Goal: Information Seeking & Learning: Learn about a topic

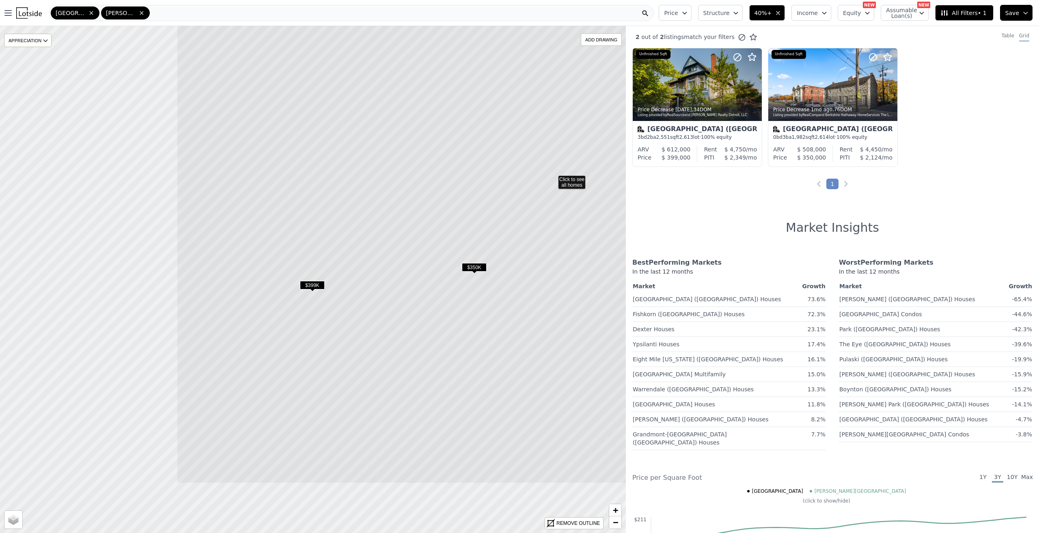
drag, startPoint x: 338, startPoint y: 355, endPoint x: 578, endPoint y: 254, distance: 260.3
click at [578, 254] on icon at bounding box center [553, 178] width 752 height 610
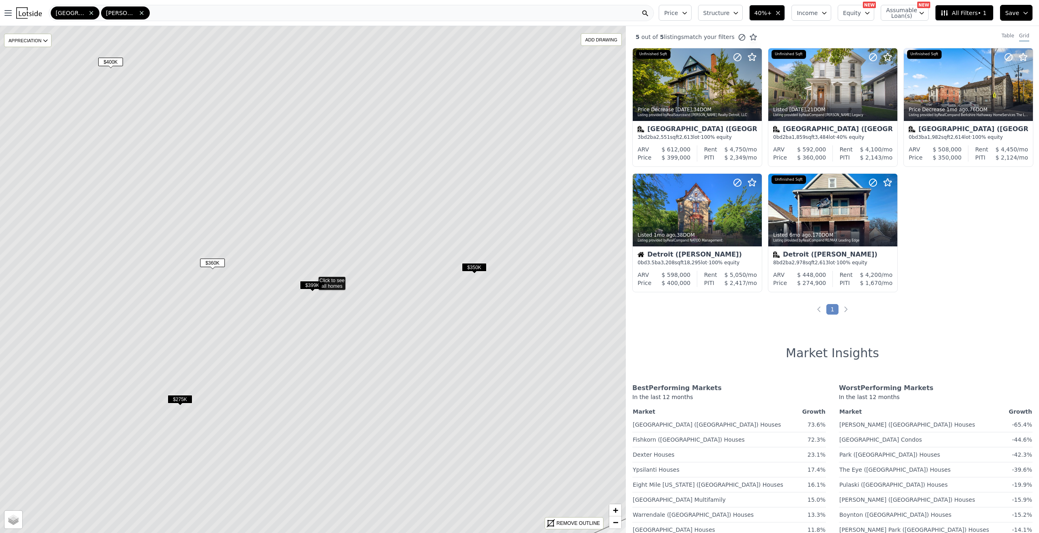
click at [307, 285] on span "$399K" at bounding box center [312, 285] width 25 height 9
click at [470, 267] on span "$350K" at bounding box center [474, 267] width 25 height 9
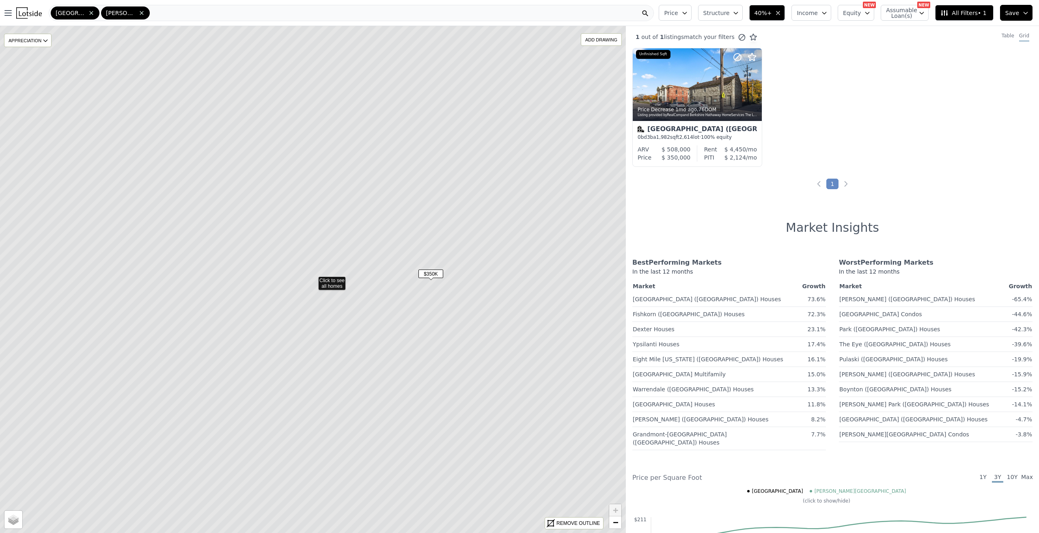
click at [424, 273] on span "$350K" at bounding box center [430, 273] width 25 height 9
click at [694, 76] on div at bounding box center [697, 85] width 128 height 72
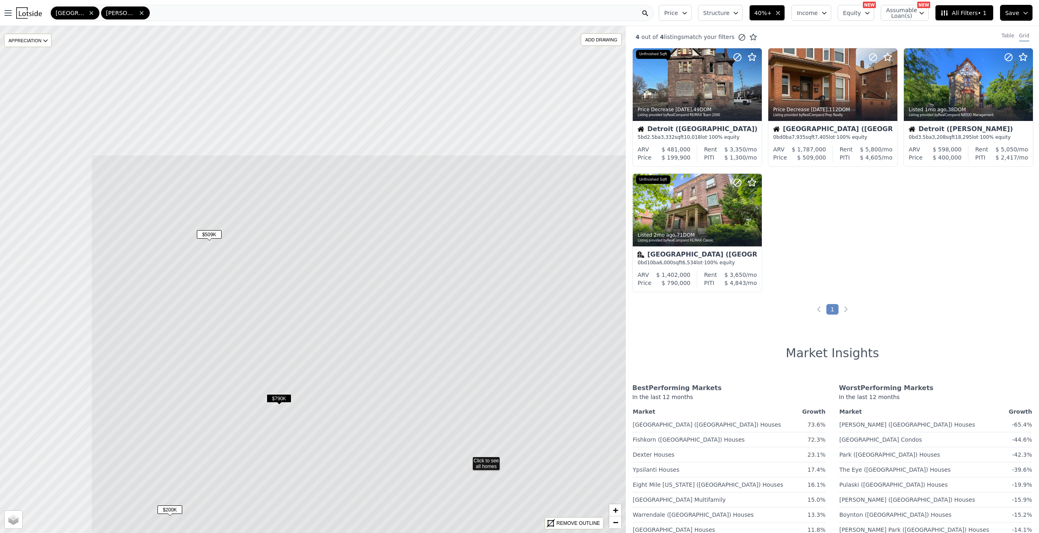
drag, startPoint x: 349, startPoint y: 185, endPoint x: 500, endPoint y: 321, distance: 202.6
click at [506, 352] on icon at bounding box center [467, 460] width 752 height 610
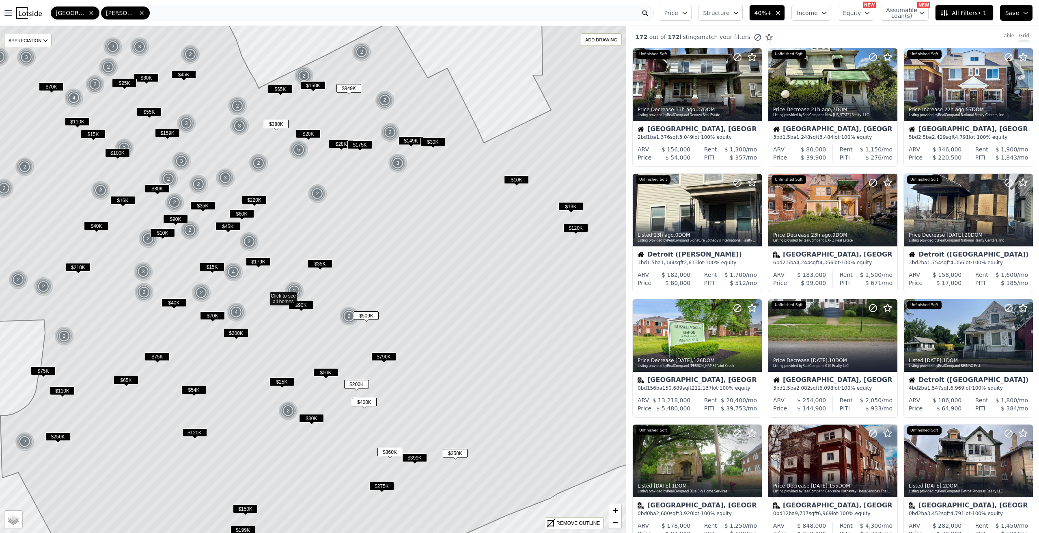
drag, startPoint x: 540, startPoint y: 286, endPoint x: 490, endPoint y: 302, distance: 52.4
click at [490, 302] on icon at bounding box center [264, 295] width 752 height 610
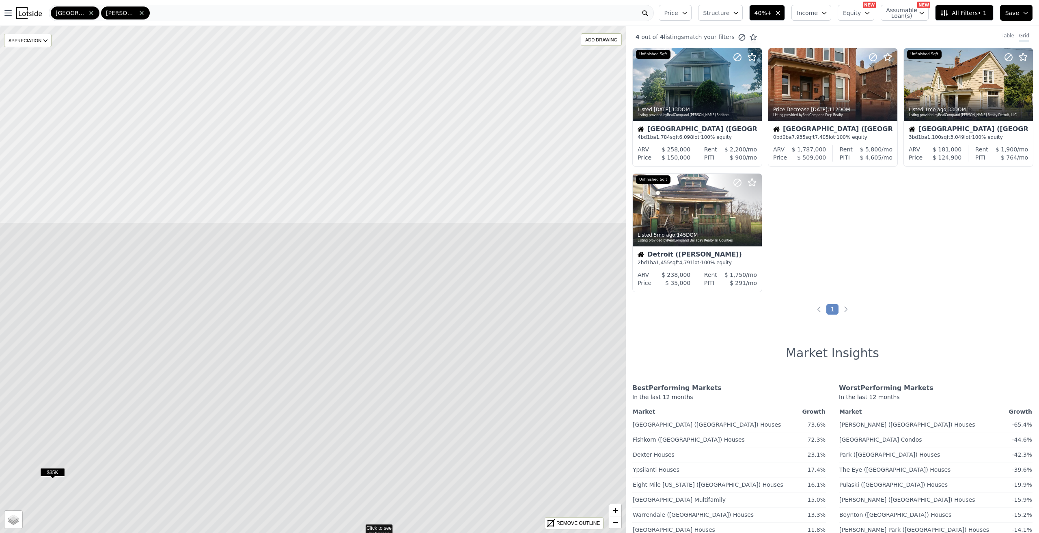
drag, startPoint x: 418, startPoint y: 193, endPoint x: 433, endPoint y: 254, distance: 62.7
click at [470, 452] on icon at bounding box center [360, 527] width 752 height 610
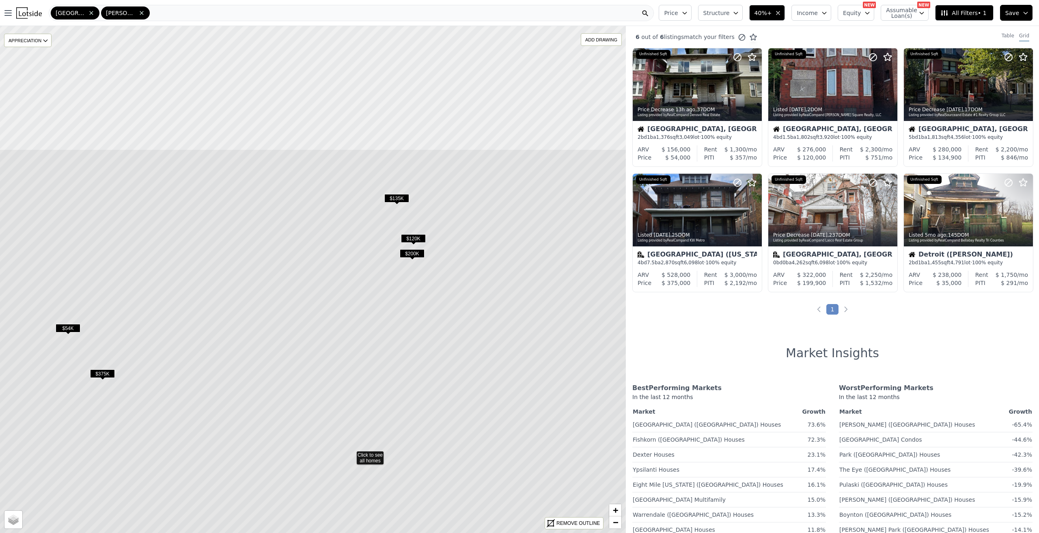
drag, startPoint x: 369, startPoint y: 151, endPoint x: 432, endPoint y: 374, distance: 231.8
click at [429, 383] on icon at bounding box center [351, 454] width 752 height 610
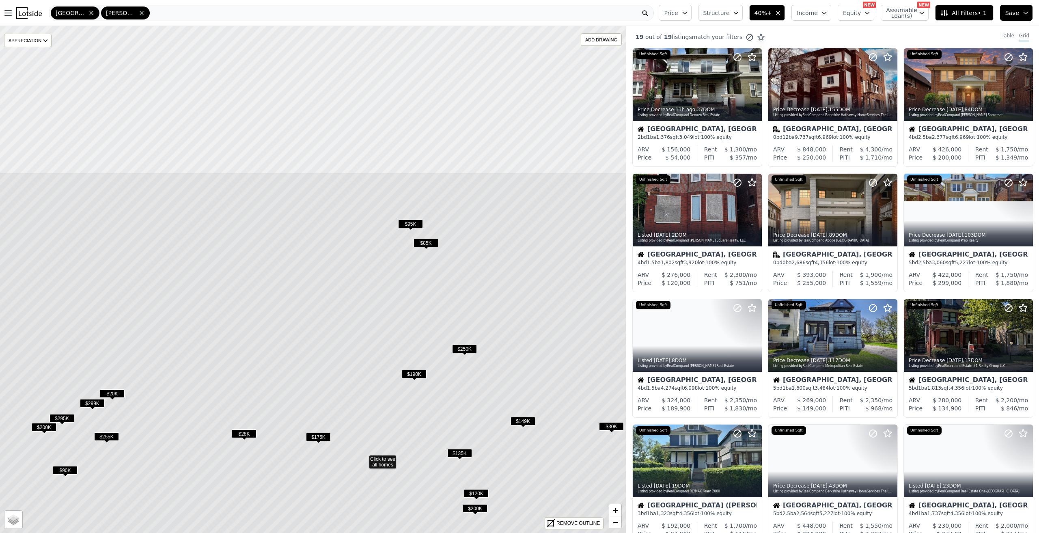
drag, startPoint x: 348, startPoint y: 170, endPoint x: 418, endPoint y: 384, distance: 224.8
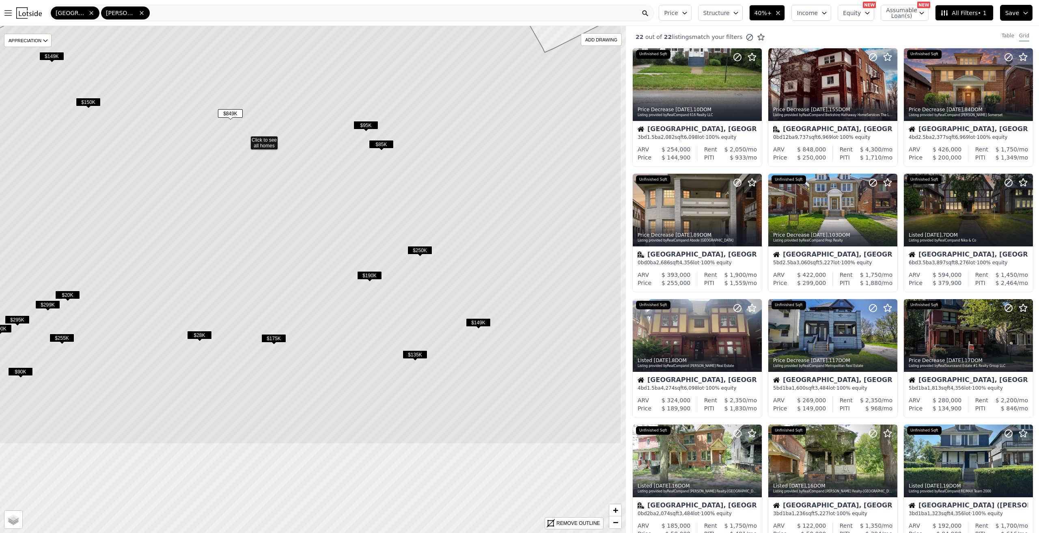
drag, startPoint x: 381, startPoint y: 284, endPoint x: 325, endPoint y: 210, distance: 93.2
click at [325, 210] on icon at bounding box center [245, 139] width 752 height 610
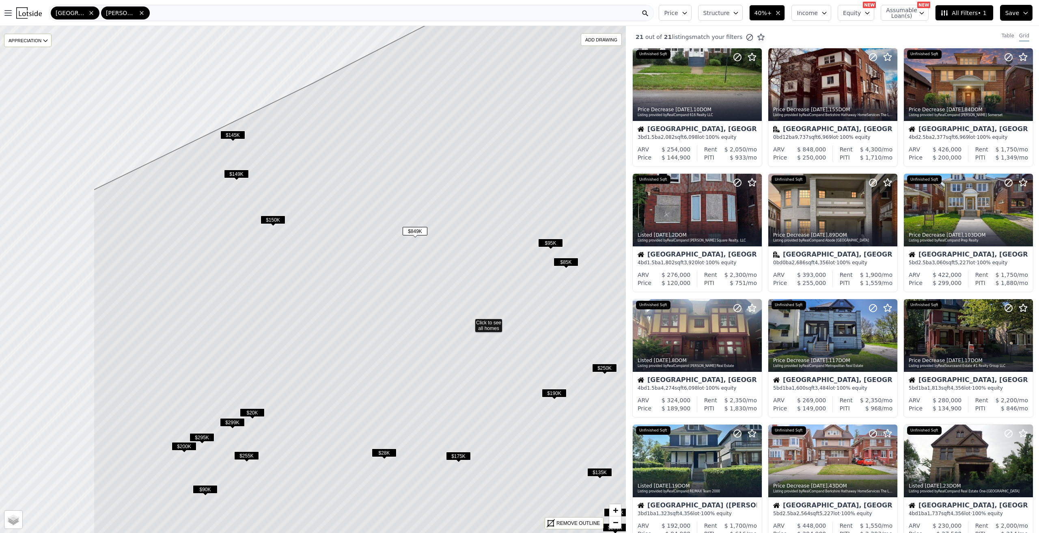
click at [439, 261] on icon at bounding box center [469, 322] width 752 height 610
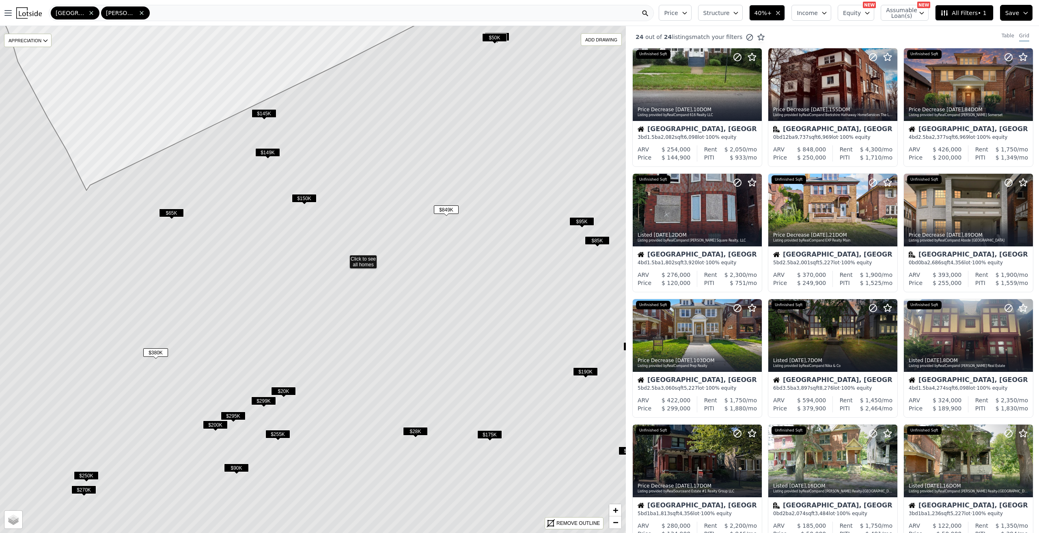
drag, startPoint x: 389, startPoint y: 296, endPoint x: 422, endPoint y: 272, distance: 40.6
click at [422, 272] on icon at bounding box center [344, 258] width 752 height 610
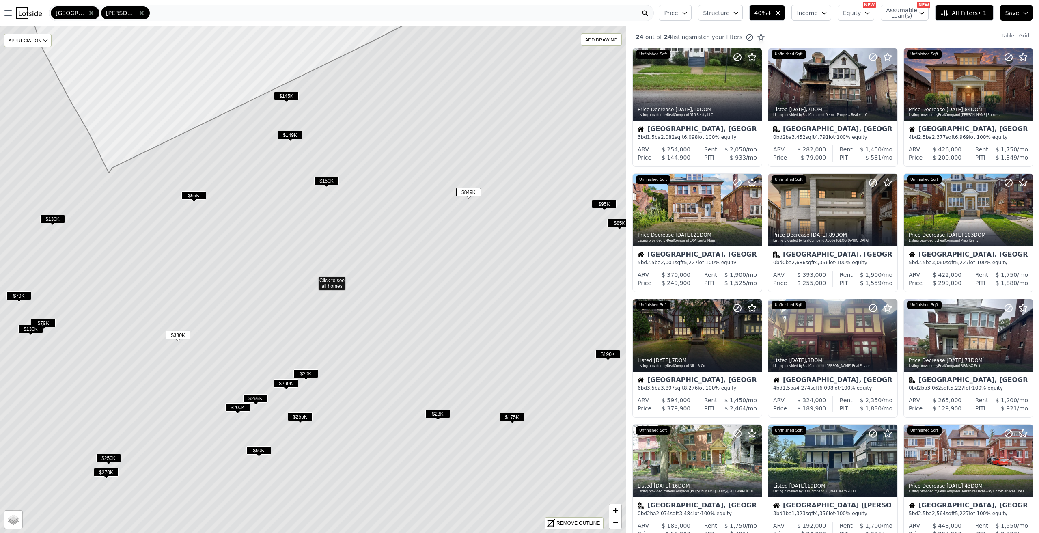
click at [323, 282] on icon at bounding box center [313, 279] width 752 height 610
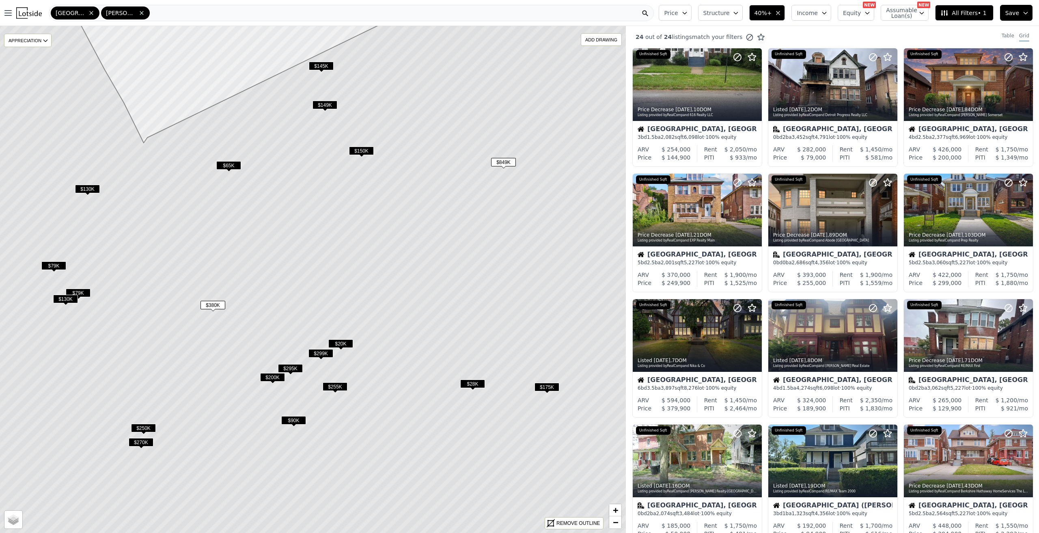
drag, startPoint x: 302, startPoint y: 308, endPoint x: 353, endPoint y: 265, distance: 66.8
click at [353, 265] on icon at bounding box center [348, 249] width 752 height 610
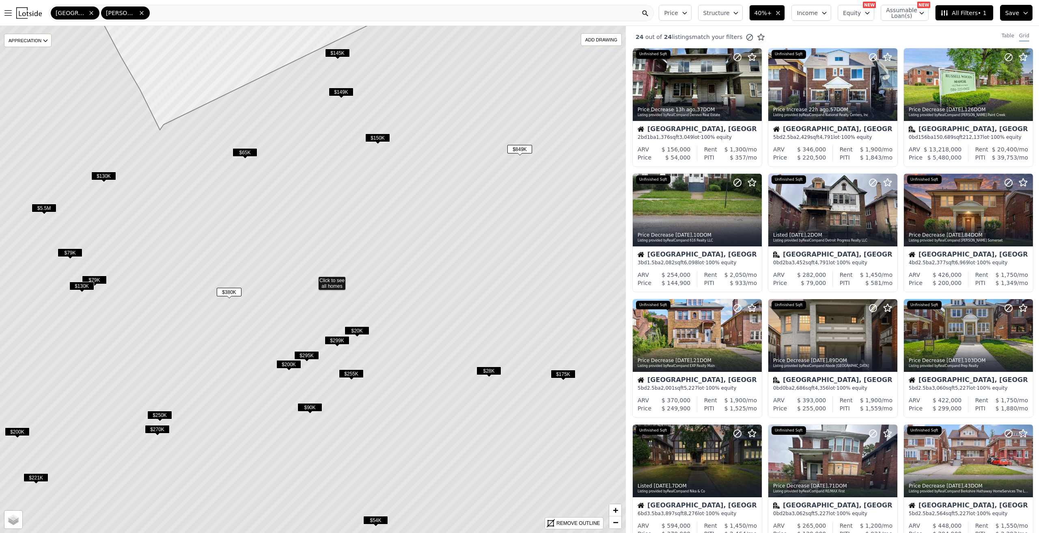
click at [785, 16] on button "40%+" at bounding box center [767, 13] width 36 height 16
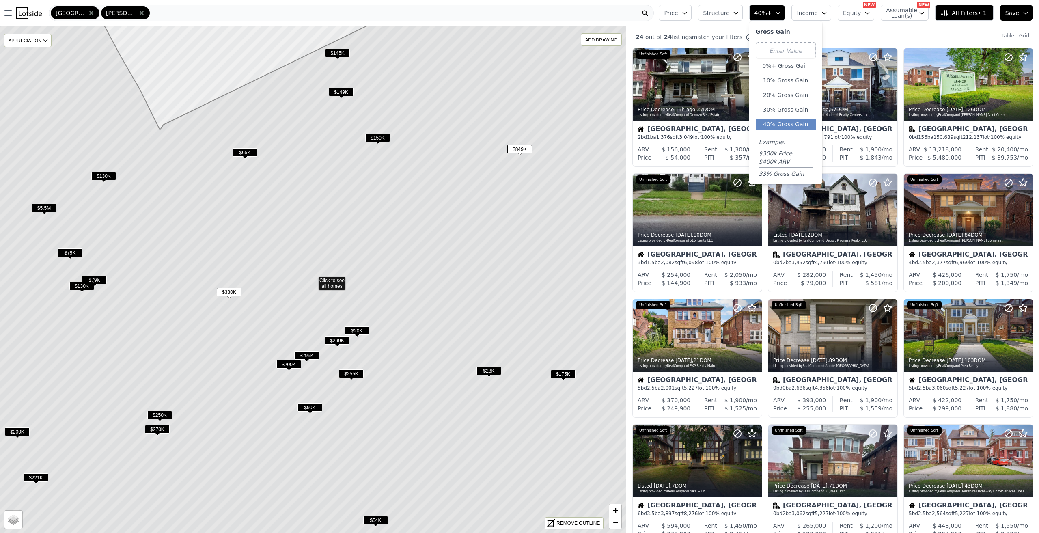
click at [799, 124] on button "40% Gross Gain" at bounding box center [786, 123] width 60 height 11
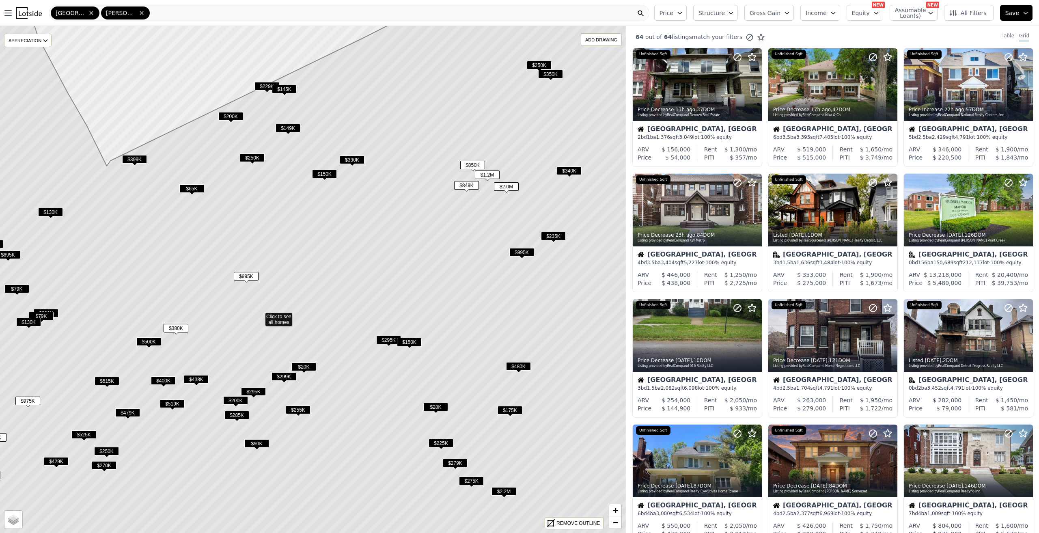
drag, startPoint x: 481, startPoint y: 213, endPoint x: 428, endPoint y: 249, distance: 64.3
click at [428, 249] on icon at bounding box center [260, 316] width 752 height 610
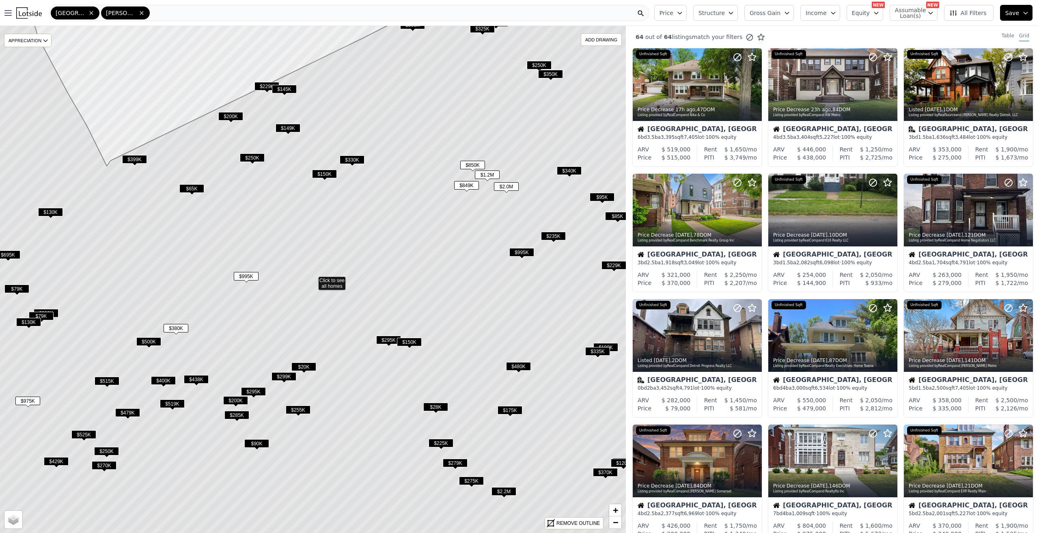
click at [831, 19] on button "Income" at bounding box center [820, 13] width 40 height 16
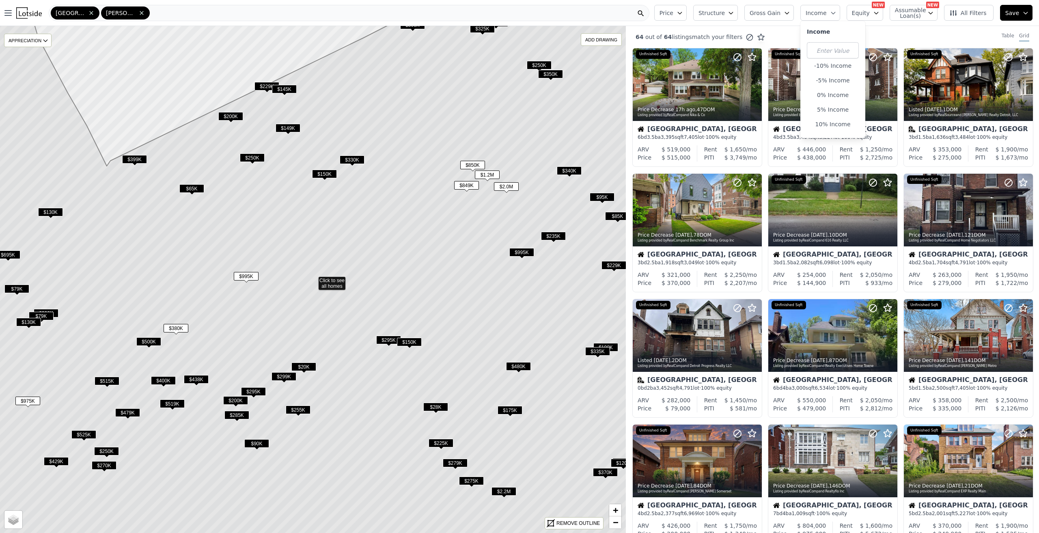
click at [834, 8] on button "Income" at bounding box center [820, 13] width 40 height 16
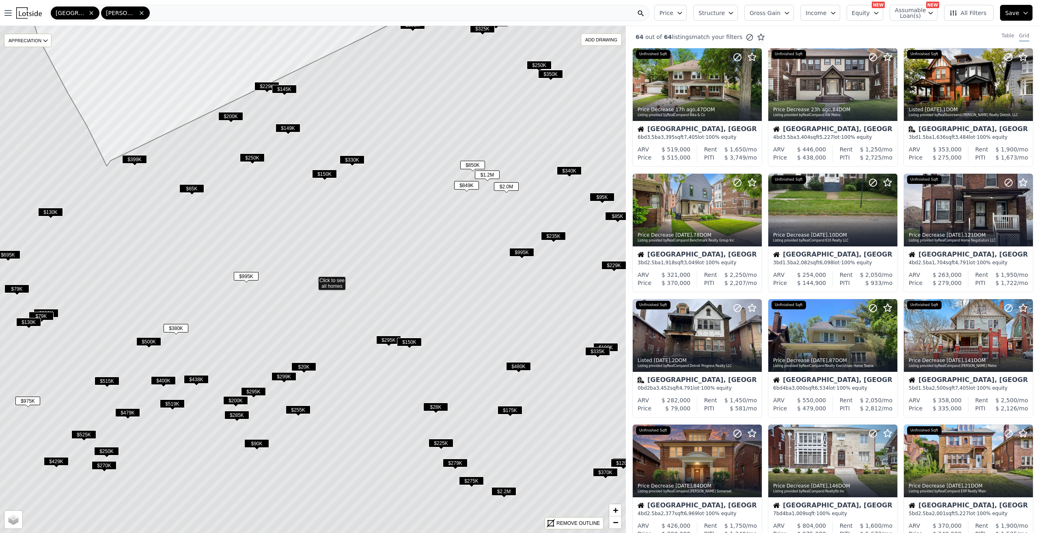
click at [930, 16] on button "Assumable Loan(s)" at bounding box center [914, 13] width 48 height 16
click at [920, 29] on label "Has Assumable Loan(s)" at bounding box center [939, 28] width 67 height 8
click at [903, 29] on input "Has Assumable Loan(s)" at bounding box center [899, 28] width 6 height 6
checkbox input "true"
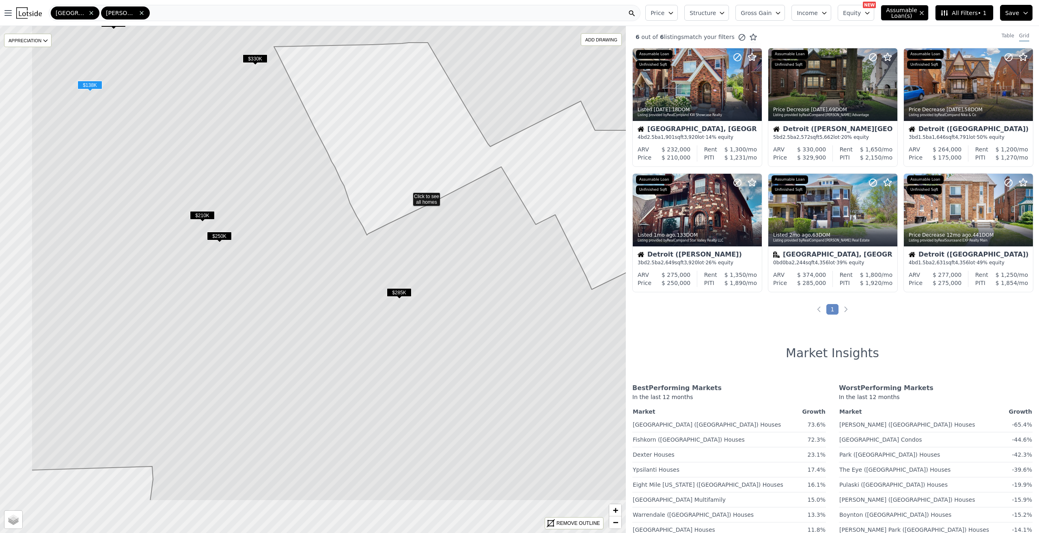
drag, startPoint x: 398, startPoint y: 356, endPoint x: 470, endPoint y: 306, distance: 87.6
click at [470, 306] on icon at bounding box center [407, 196] width 752 height 610
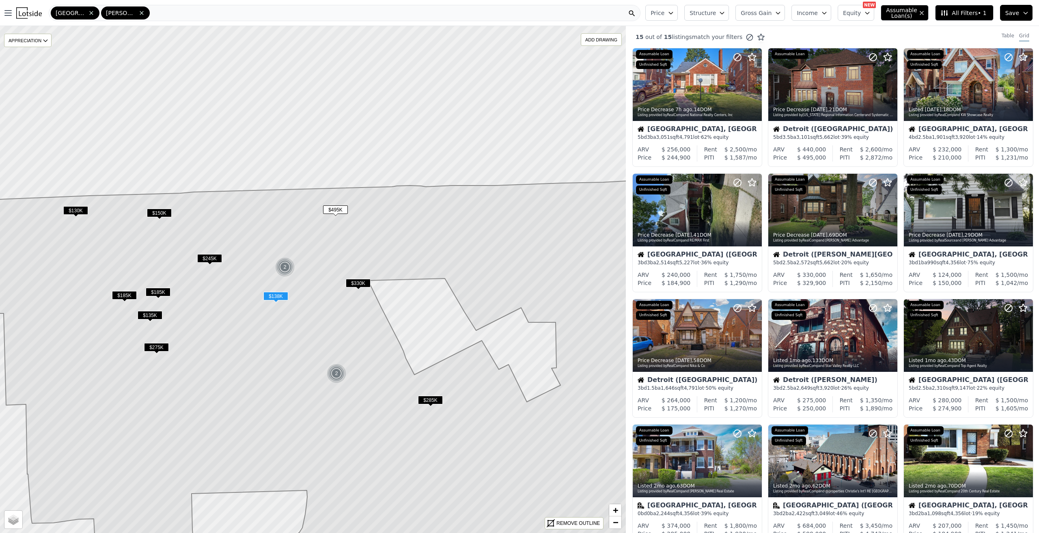
drag, startPoint x: 336, startPoint y: 149, endPoint x: 349, endPoint y: 271, distance: 122.9
click at [342, 278] on icon at bounding box center [330, 434] width 709 height 510
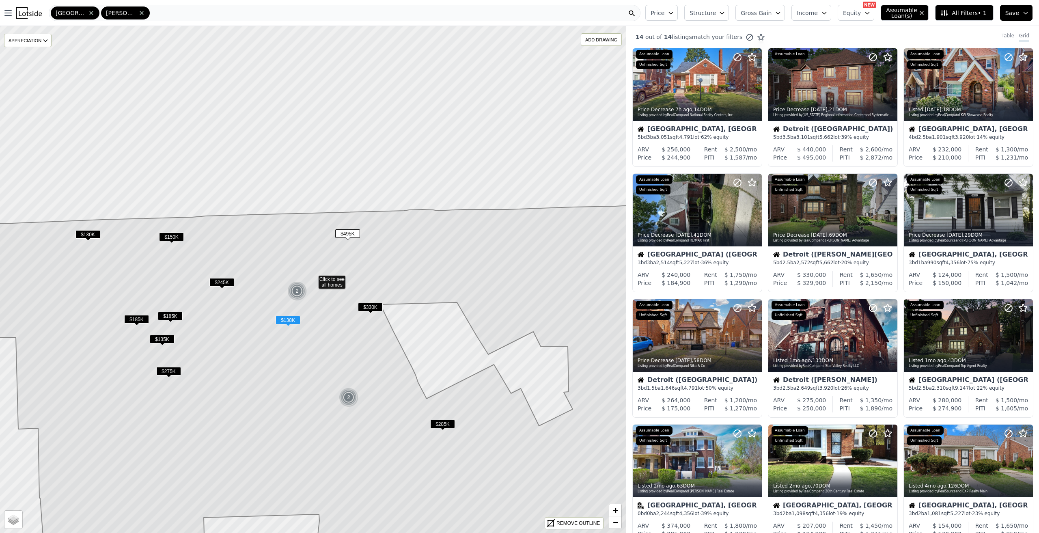
click at [352, 233] on span "$495K" at bounding box center [347, 233] width 25 height 9
click at [823, 76] on div at bounding box center [833, 85] width 128 height 72
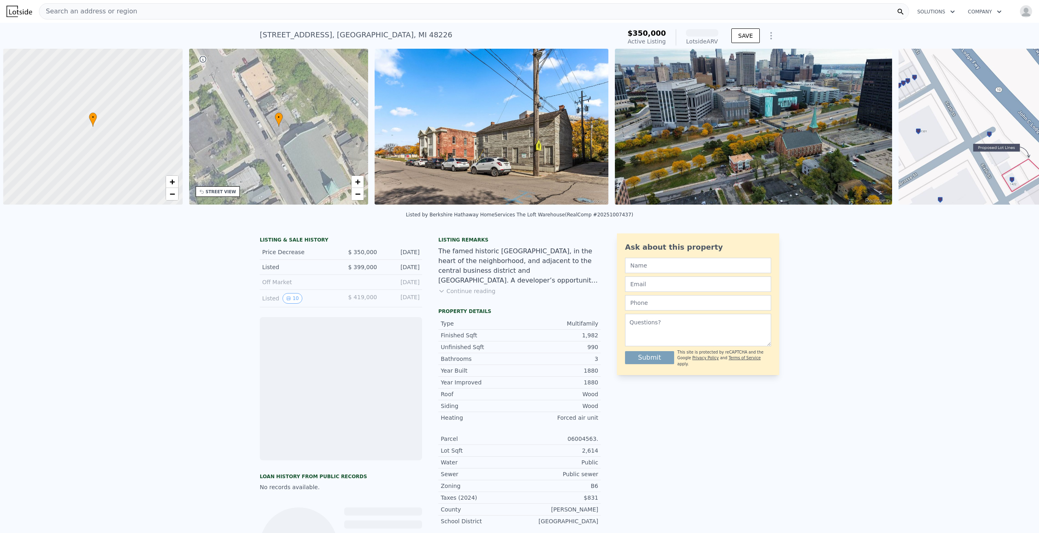
scroll to position [0, 3]
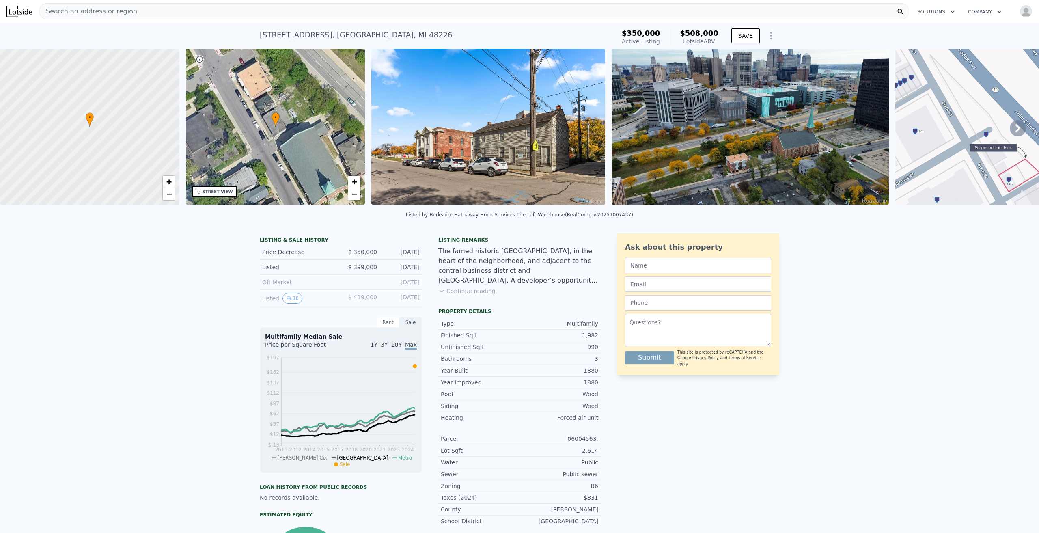
click at [453, 295] on button "Continue reading" at bounding box center [466, 291] width 57 height 8
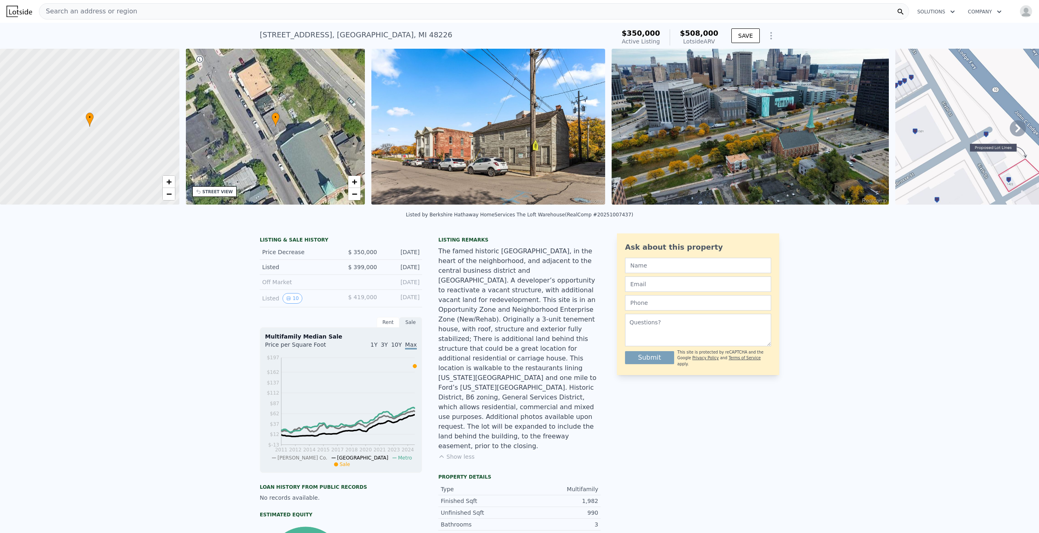
click at [434, 95] on img at bounding box center [488, 127] width 234 height 156
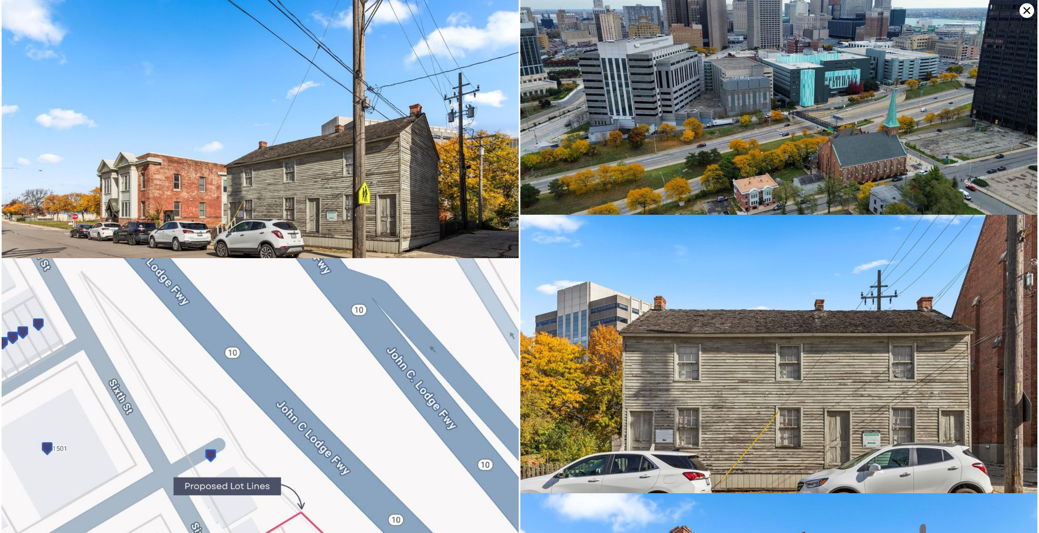
scroll to position [0, 0]
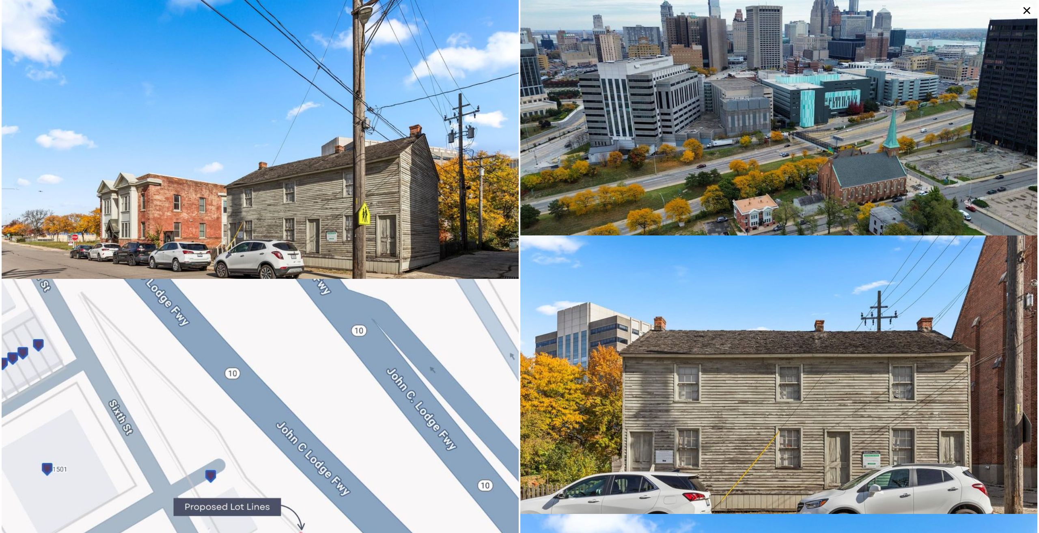
click at [1030, 7] on icon at bounding box center [1026, 10] width 7 height 7
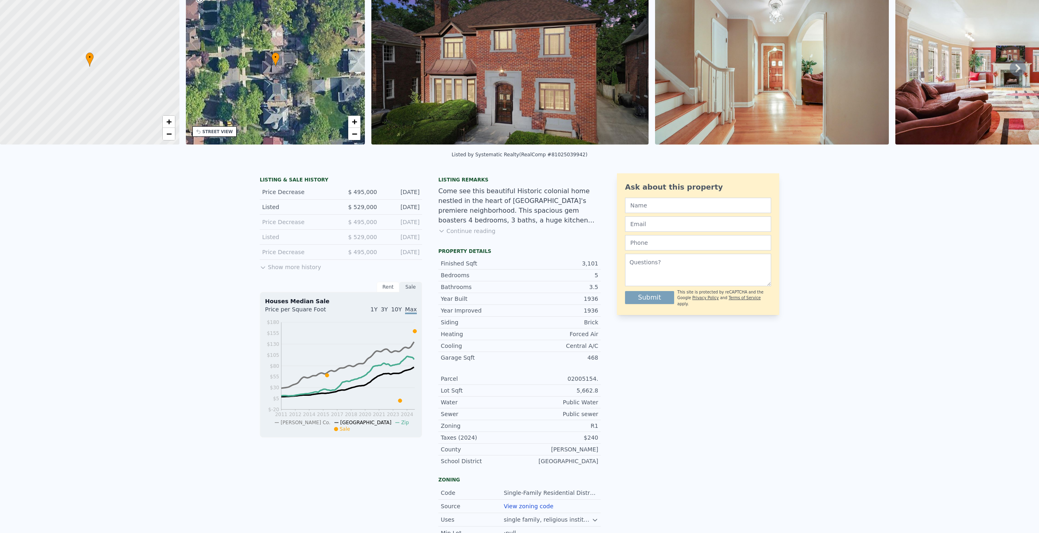
scroll to position [3, 0]
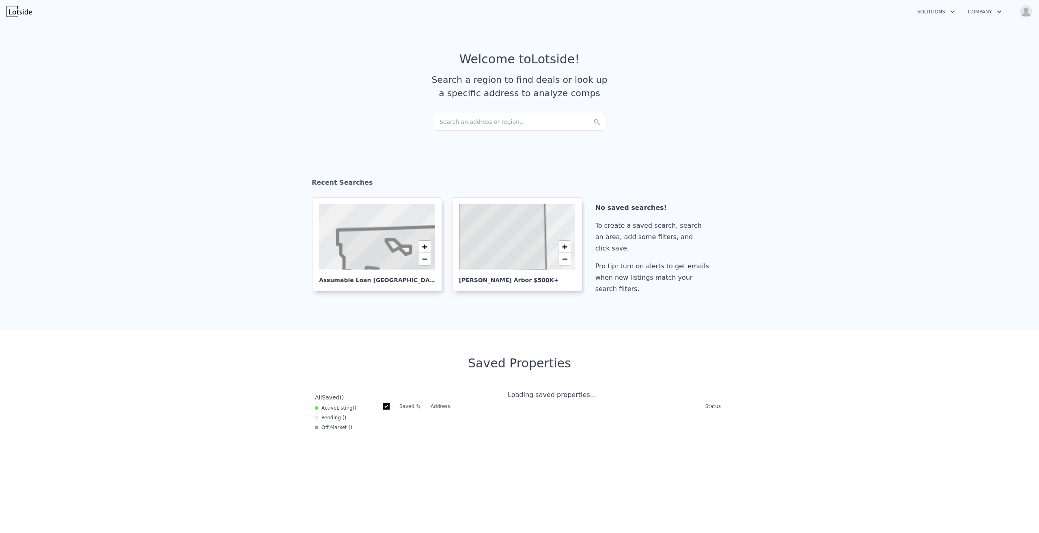
checkbox input "true"
click at [482, 123] on div "Search an address or region..." at bounding box center [520, 122] width 174 height 18
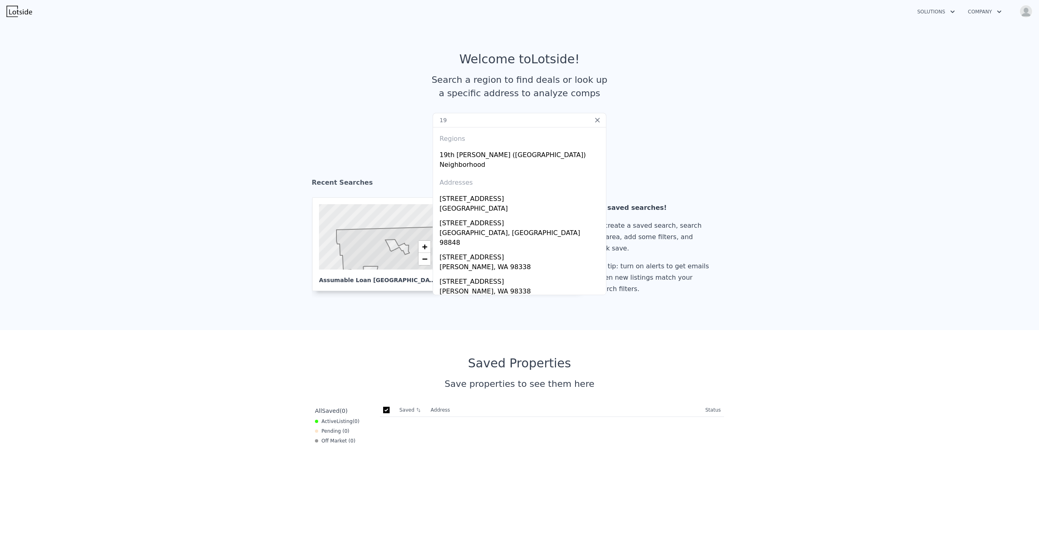
type input "1"
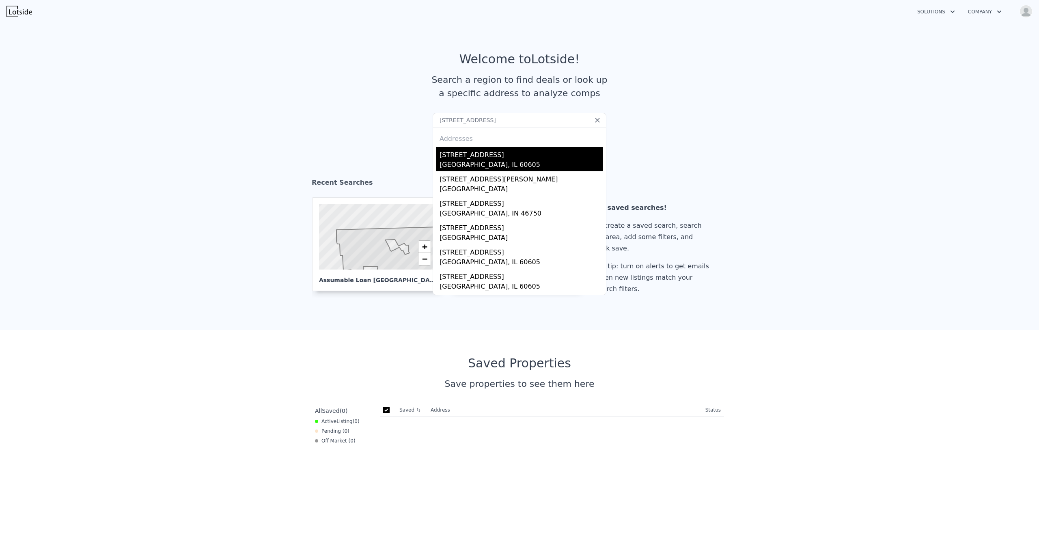
type input "1529 S State st 2301"
click at [518, 157] on div "1529 S State St # 2301" at bounding box center [520, 153] width 163 height 13
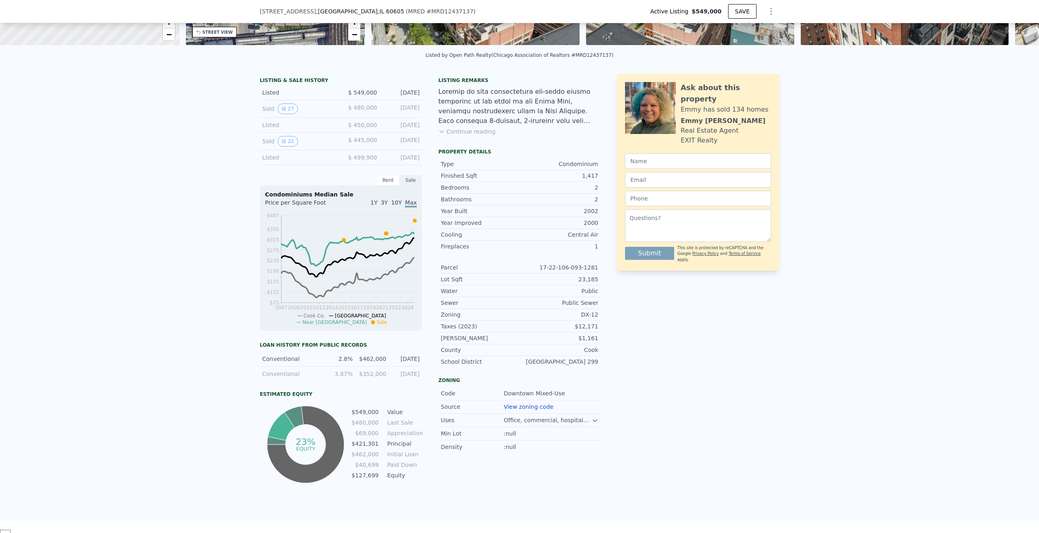
scroll to position [119, 0]
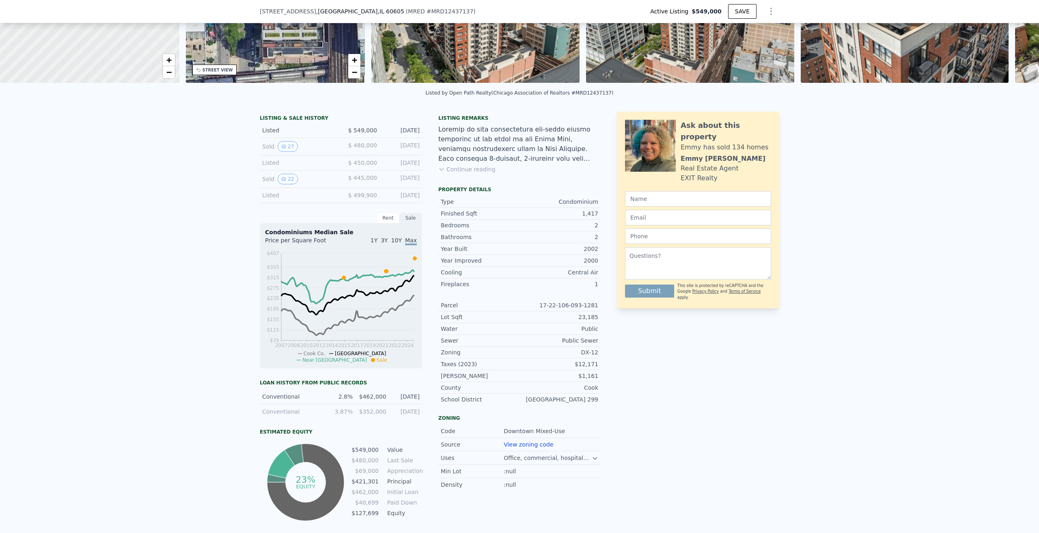
click at [389, 223] on div "Rent" at bounding box center [388, 218] width 23 height 11
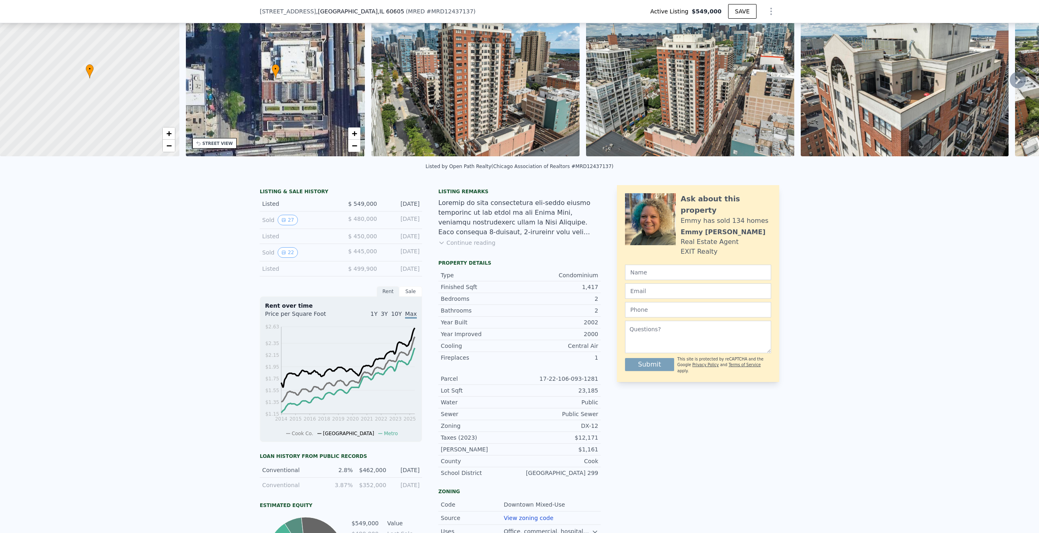
scroll to position [3, 0]
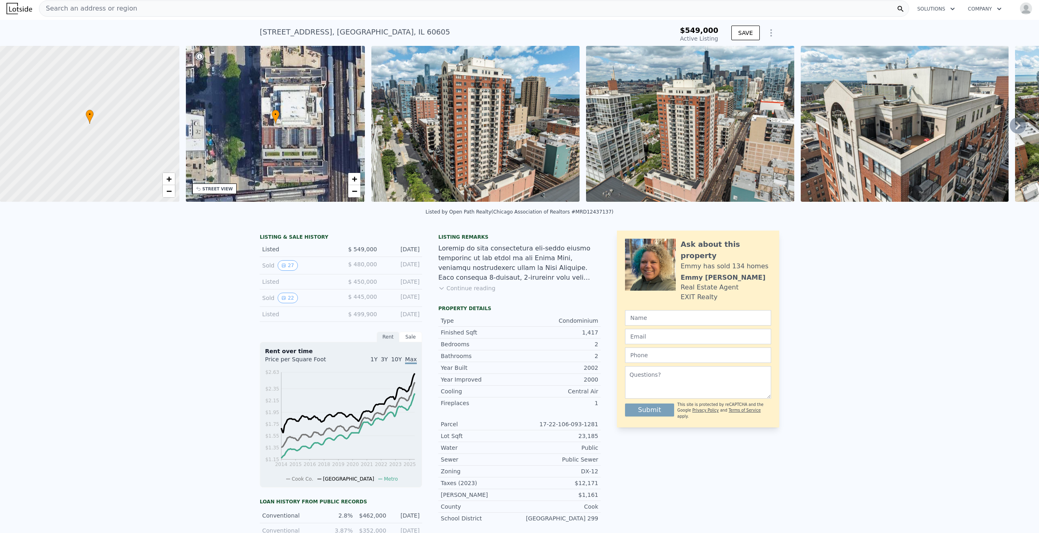
click at [474, 292] on button "Continue reading" at bounding box center [466, 288] width 57 height 8
